Goal: Find specific page/section: Find specific page/section

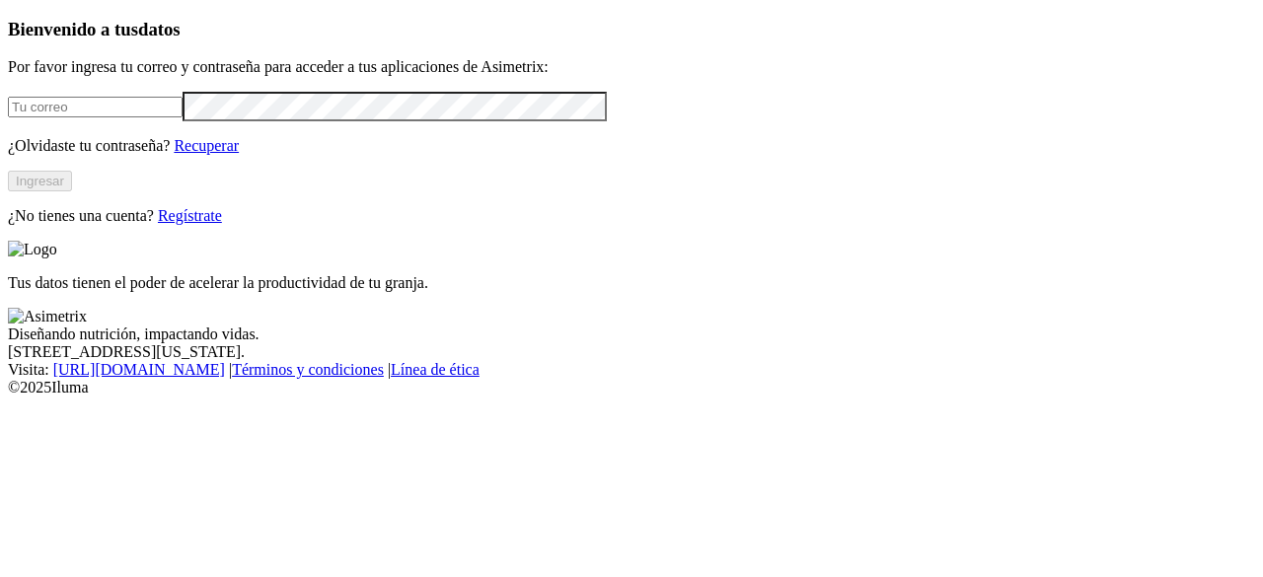
type input "[PERSON_NAME][EMAIL_ADDRESS][PERSON_NAME][DOMAIN_NAME]"
click at [72, 191] on button "Ingresar" at bounding box center [40, 181] width 64 height 21
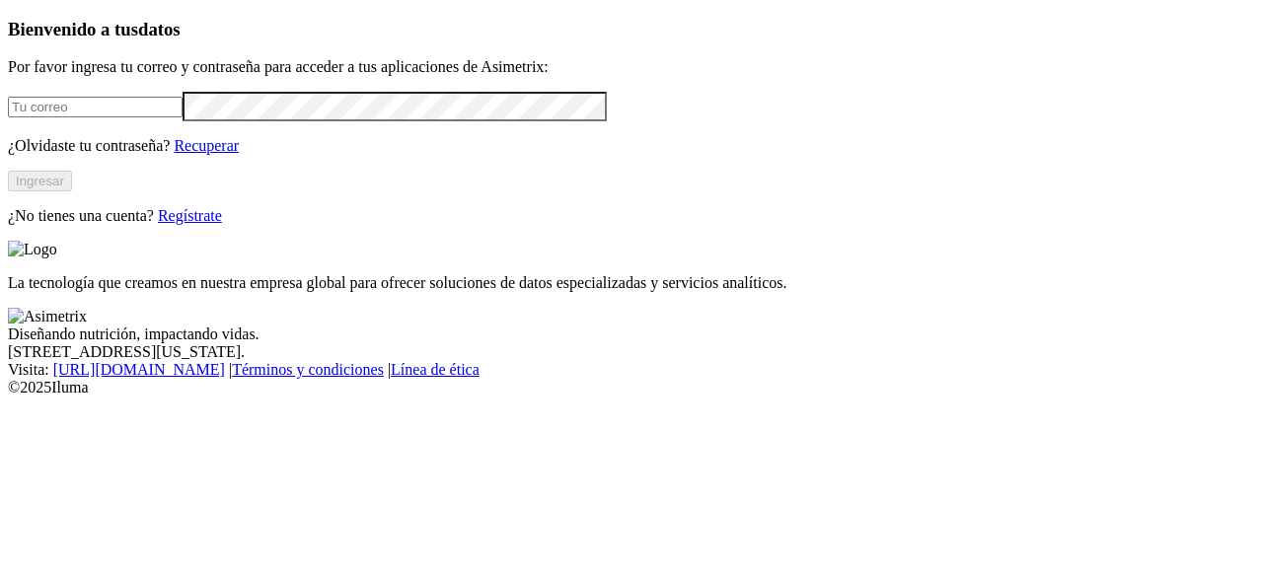
type input "[PERSON_NAME][EMAIL_ADDRESS][PERSON_NAME][DOMAIN_NAME]"
click at [72, 191] on button "Ingresar" at bounding box center [40, 181] width 64 height 21
